Goal: Check status: Check status

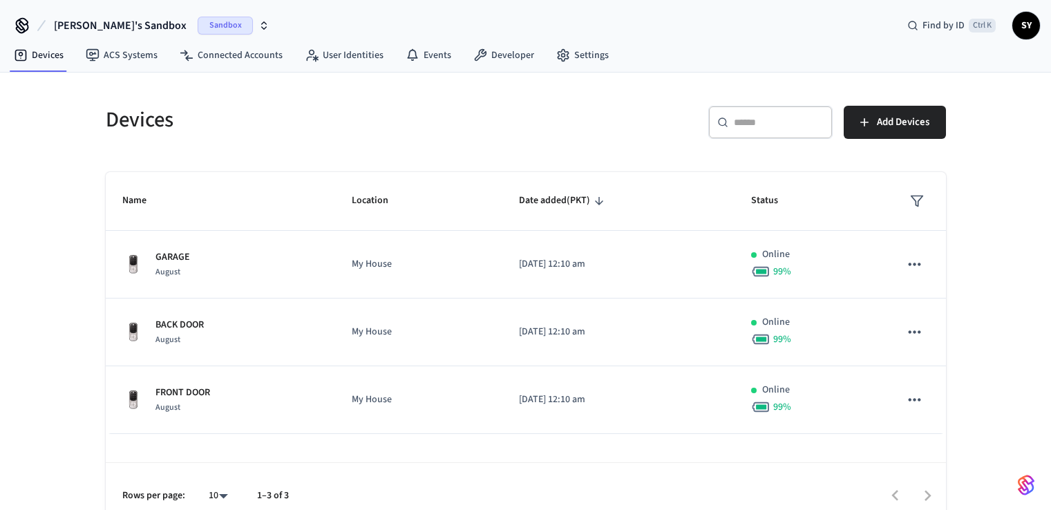
scroll to position [19, 0]
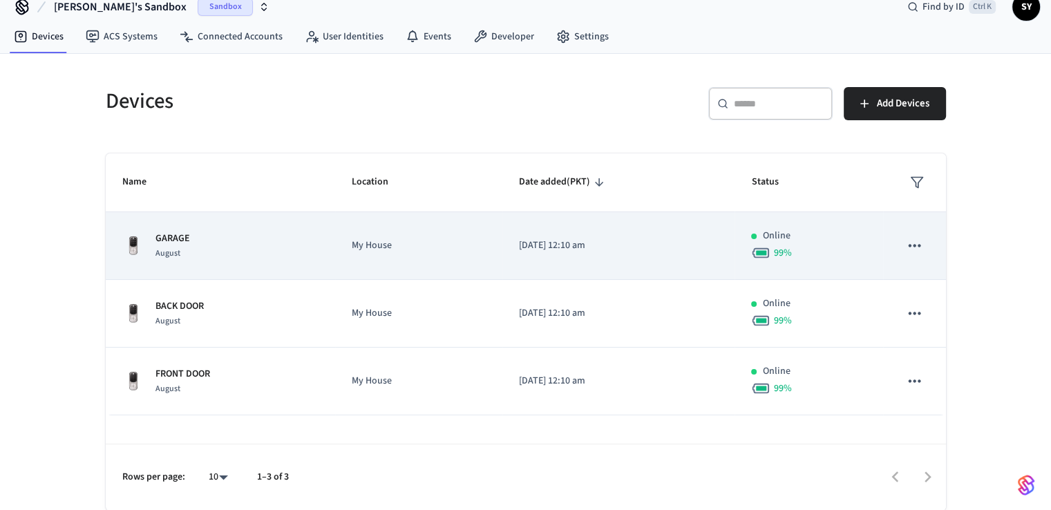
click at [182, 242] on p "GARAGE" at bounding box center [172, 238] width 35 height 15
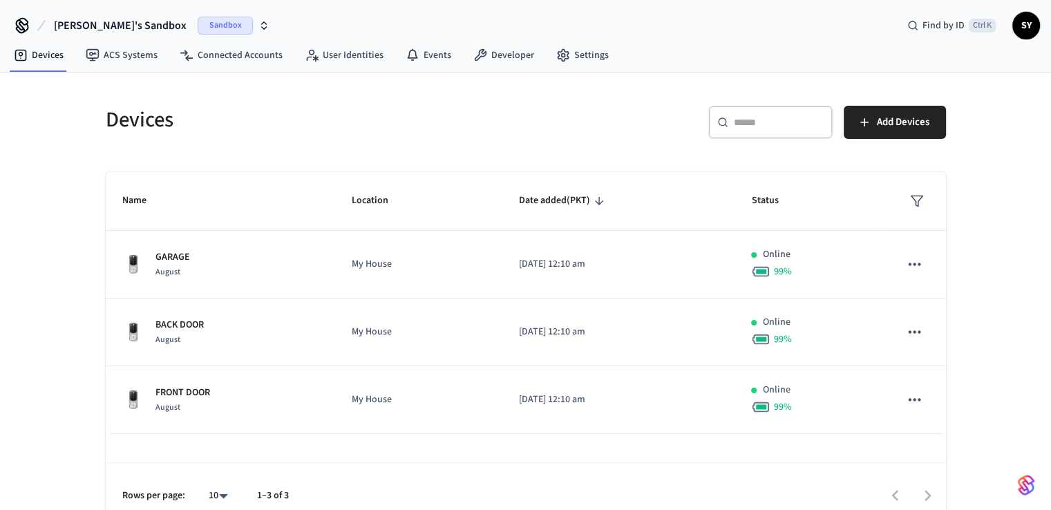
scroll to position [19, 0]
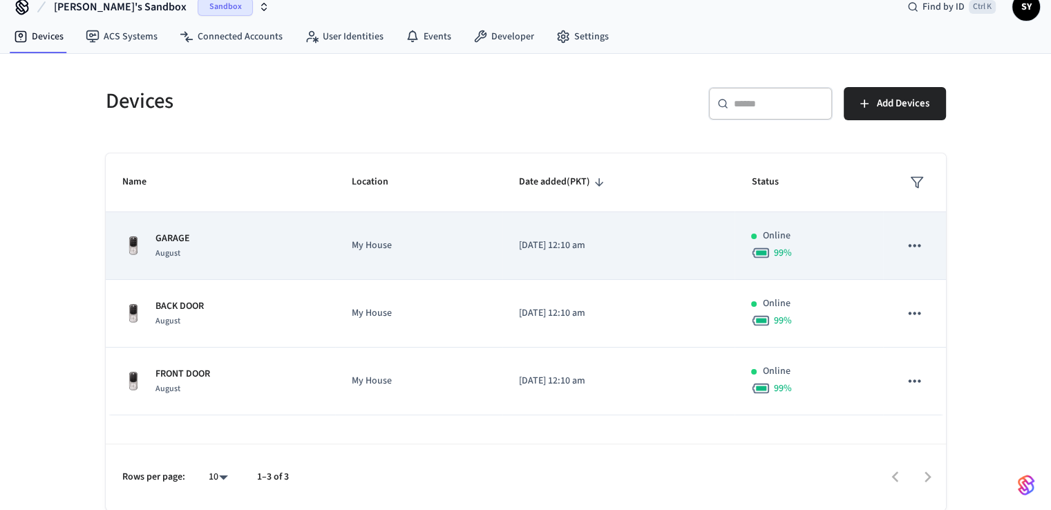
click at [170, 237] on p "GARAGE" at bounding box center [172, 238] width 35 height 15
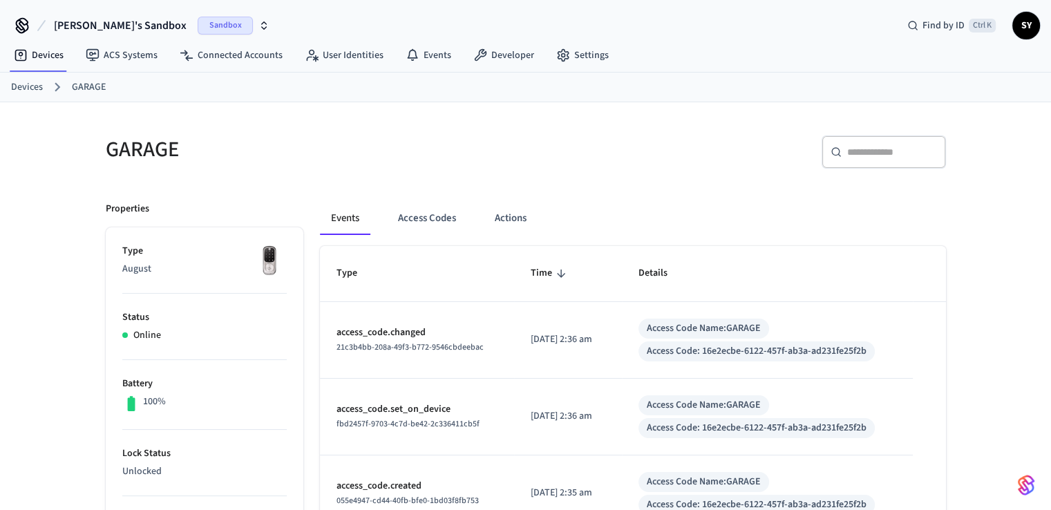
scroll to position [105, 0]
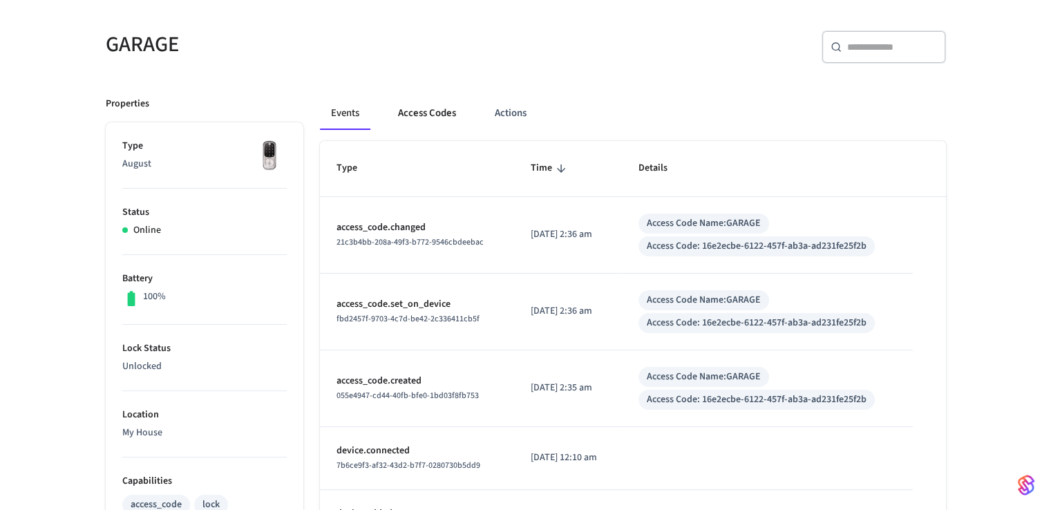
click at [424, 107] on button "Access Codes" at bounding box center [427, 113] width 80 height 33
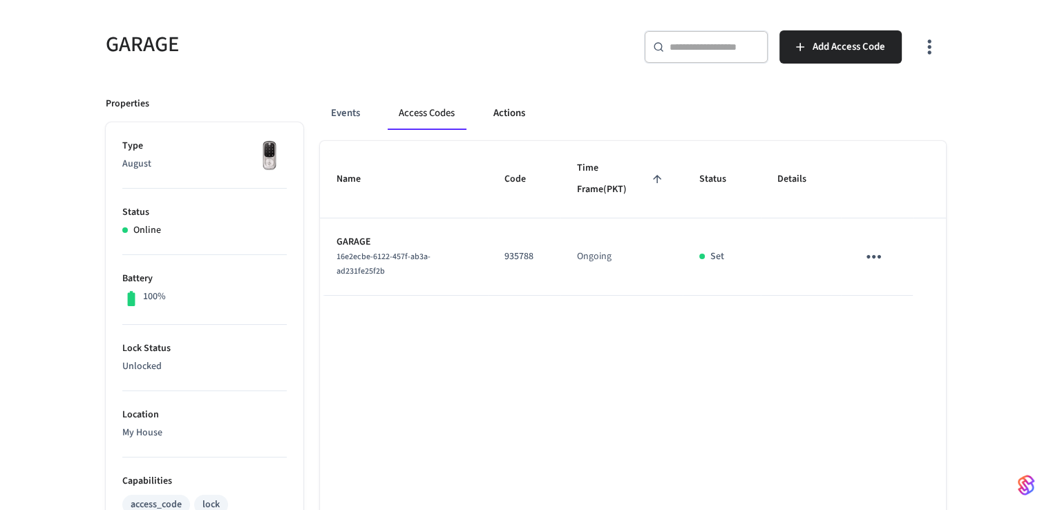
click at [499, 110] on button "Actions" at bounding box center [509, 113] width 54 height 33
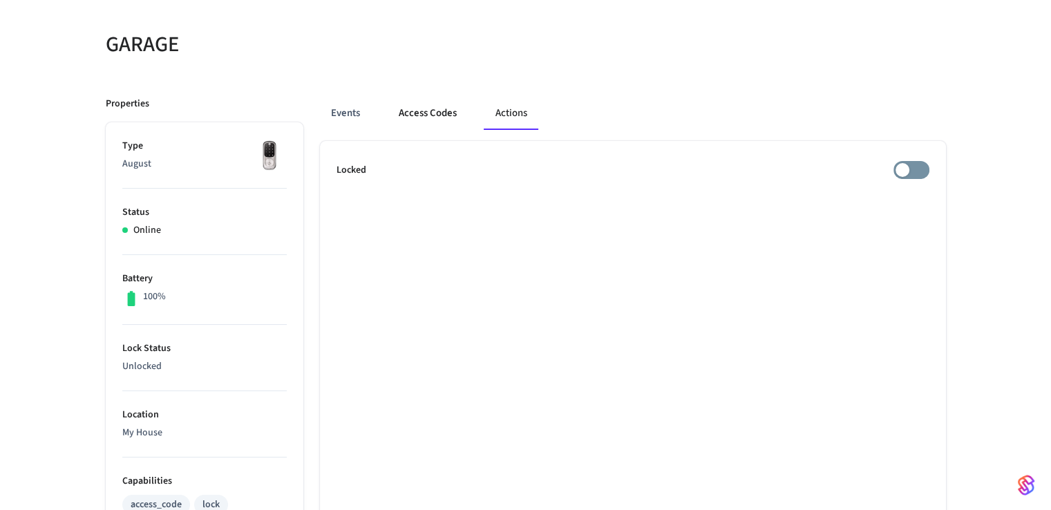
click at [415, 108] on button "Access Codes" at bounding box center [428, 113] width 80 height 33
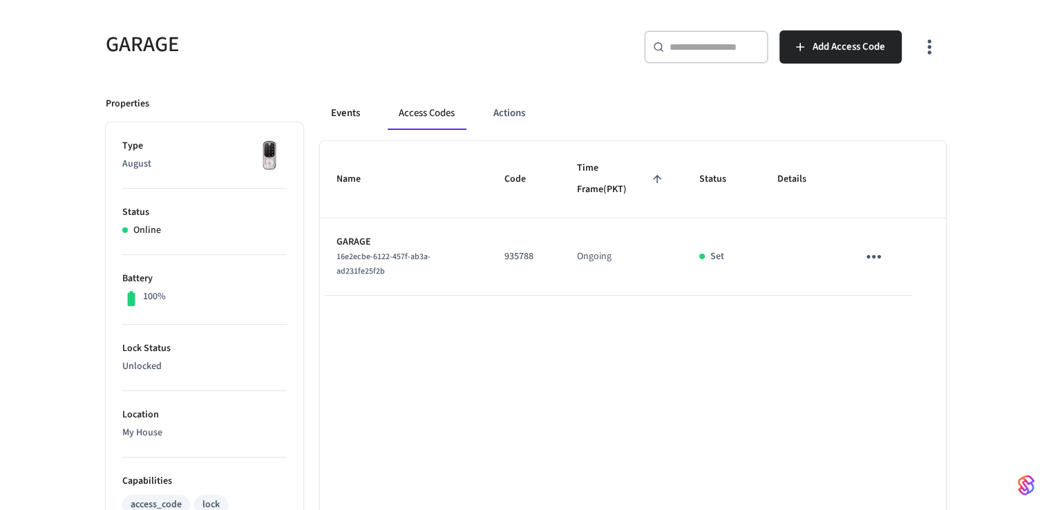
click at [357, 107] on button "Events" at bounding box center [345, 113] width 51 height 33
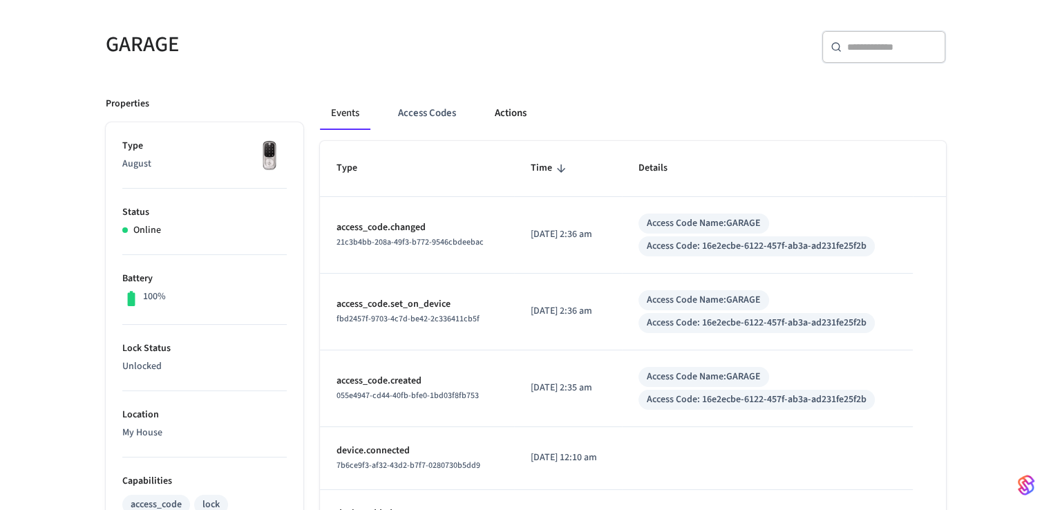
click at [489, 111] on button "Actions" at bounding box center [511, 113] width 54 height 33
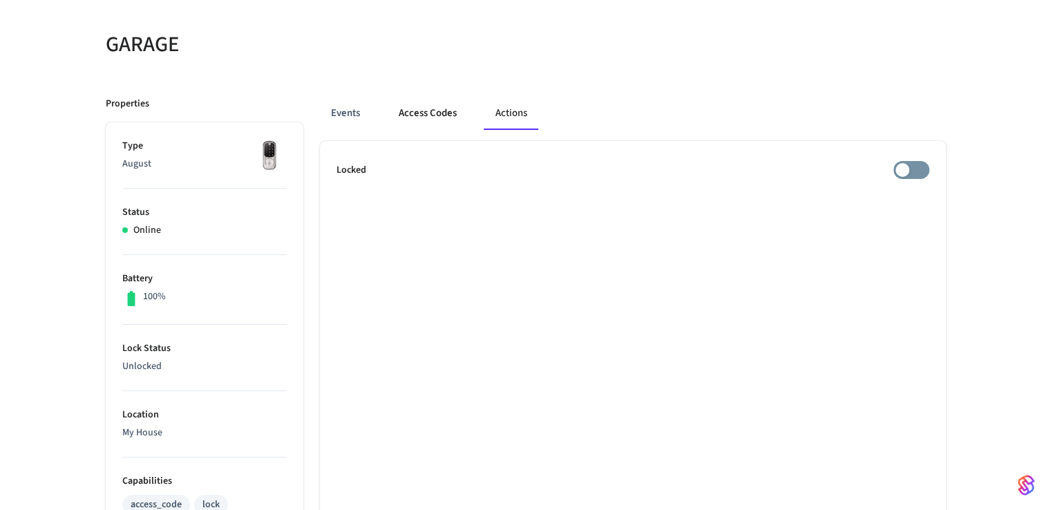
click at [424, 113] on button "Access Codes" at bounding box center [428, 113] width 80 height 33
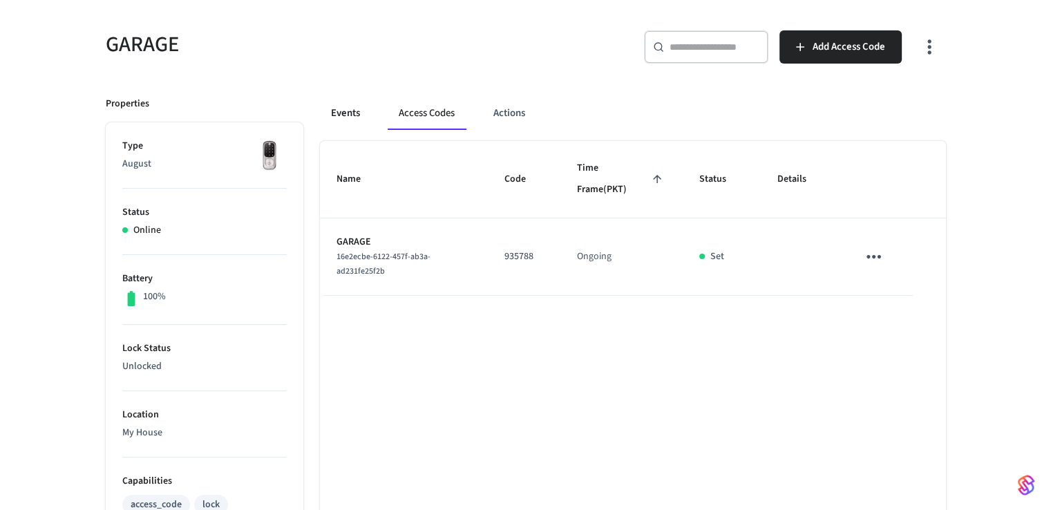
click at [366, 111] on button "Events" at bounding box center [345, 113] width 51 height 33
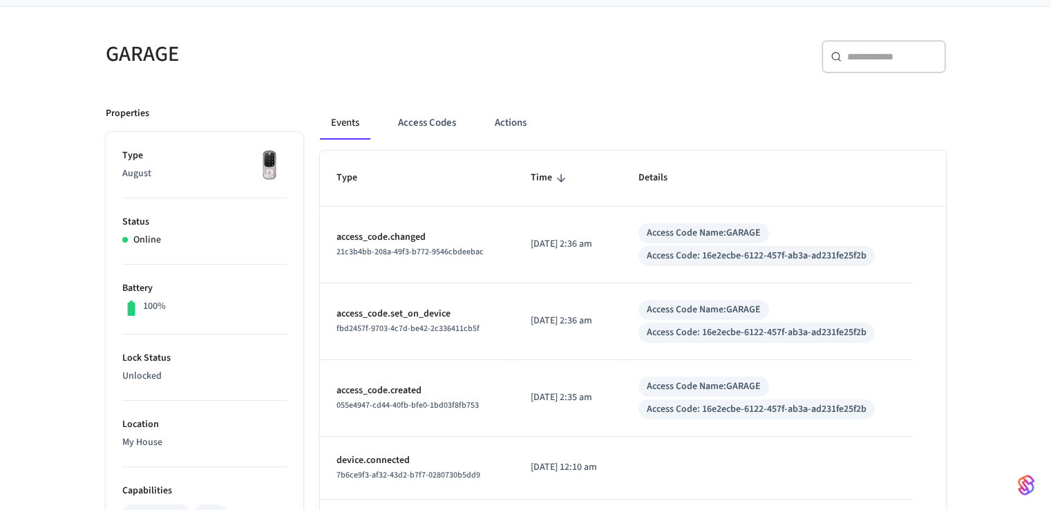
scroll to position [96, 0]
click at [996, 270] on div "GARAGE ​ ​ Properties Type August Status Online Battery 100% Lock Status Unlock…" at bounding box center [525, 501] width 1051 height 991
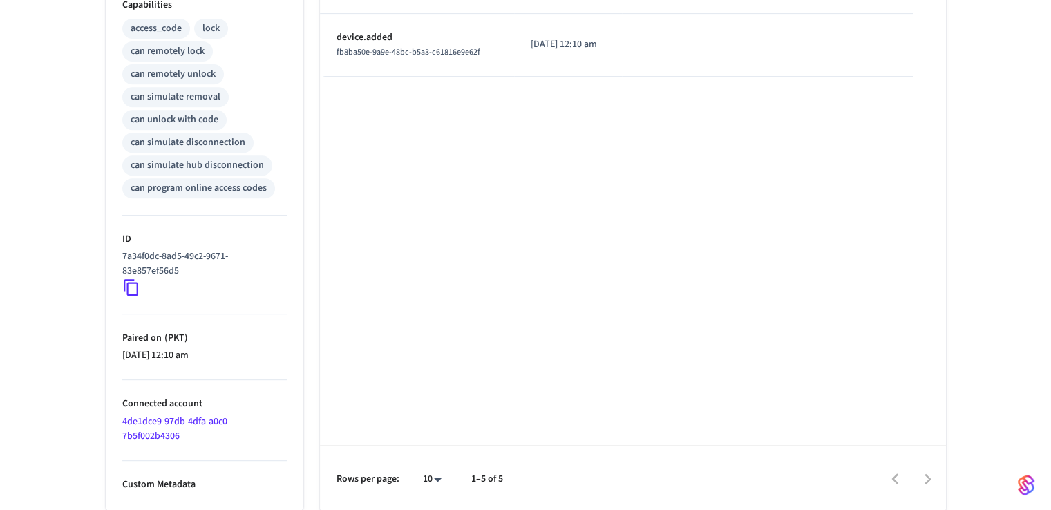
scroll to position [0, 0]
